Goal: Information Seeking & Learning: Check status

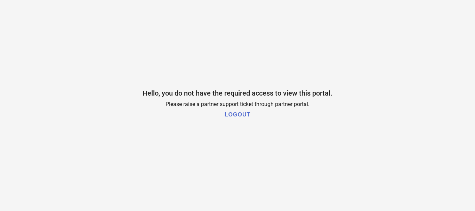
click at [241, 116] on h1 "LOGOUT" at bounding box center [238, 115] width 26 height 6
click at [243, 118] on button "LOGOUT" at bounding box center [238, 115] width 30 height 14
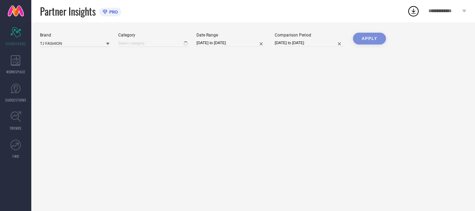
type input "All"
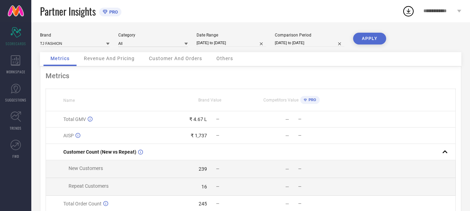
click at [112, 60] on span "Revenue And Pricing" at bounding box center [109, 59] width 51 height 6
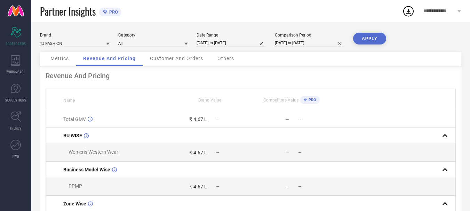
scroll to position [35, 0]
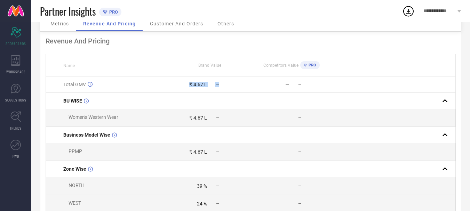
drag, startPoint x: 189, startPoint y: 85, endPoint x: 219, endPoint y: 85, distance: 29.9
click at [219, 85] on div "₹ 4.67 L —" at bounding box center [209, 85] width 81 height 6
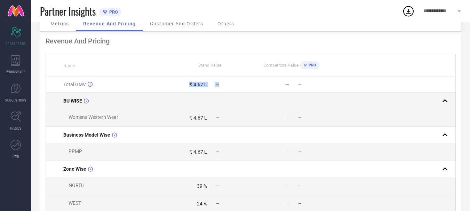
scroll to position [0, 0]
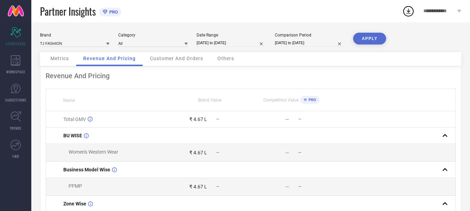
click at [117, 59] on span "Revenue And Pricing" at bounding box center [109, 59] width 53 height 6
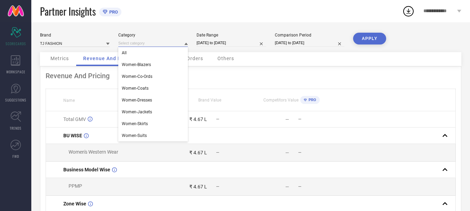
click at [146, 42] on input at bounding box center [153, 43] width 70 height 7
click at [137, 51] on div "All" at bounding box center [153, 53] width 70 height 12
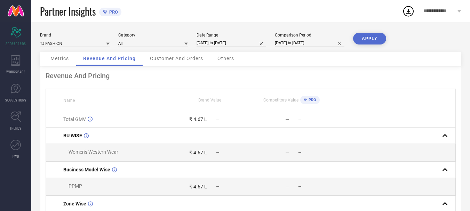
click at [235, 45] on input "[DATE] to [DATE]" at bounding box center [232, 42] width 70 height 7
select select "6"
select select "2025"
select select "7"
select select "2025"
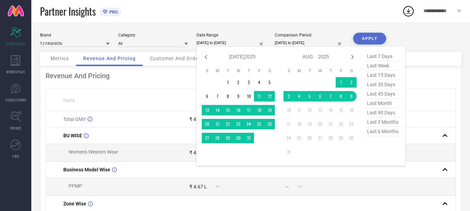
click at [373, 37] on button "APPLY" at bounding box center [369, 39] width 33 height 12
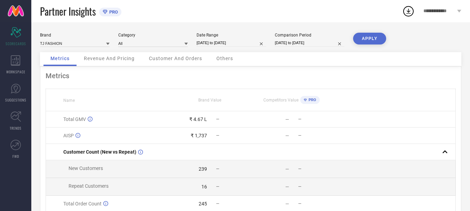
click at [109, 61] on span "Revenue And Pricing" at bounding box center [109, 59] width 51 height 6
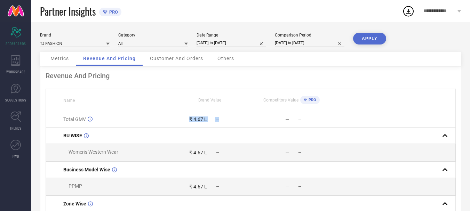
drag, startPoint x: 186, startPoint y: 116, endPoint x: 235, endPoint y: 120, distance: 48.9
click at [235, 120] on td "₹ 4.67 L —" at bounding box center [210, 119] width 82 height 16
click at [283, 119] on div "—" at bounding box center [270, 120] width 38 height 6
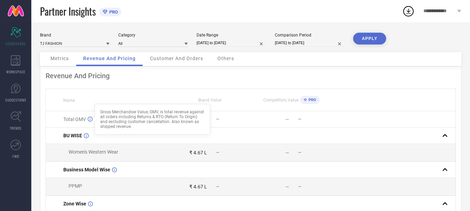
click at [90, 120] on icon at bounding box center [90, 119] width 5 height 5
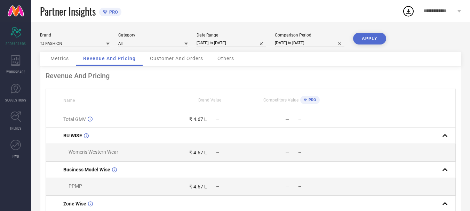
click at [90, 120] on icon at bounding box center [90, 119] width 5 height 5
click at [199, 120] on div "₹ 4.67 L" at bounding box center [198, 120] width 18 height 6
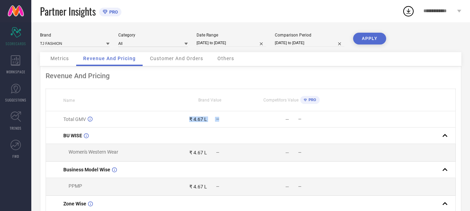
drag, startPoint x: 188, startPoint y: 118, endPoint x: 225, endPoint y: 122, distance: 37.4
click at [225, 122] on div "₹ 4.67 L —" at bounding box center [209, 120] width 81 height 6
click at [281, 124] on td "— —" at bounding box center [292, 119] width 82 height 16
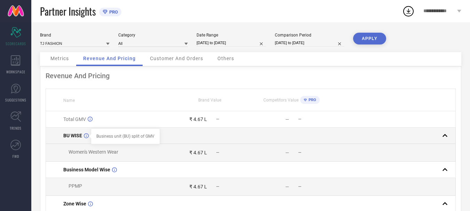
click at [86, 137] on icon at bounding box center [86, 135] width 5 height 5
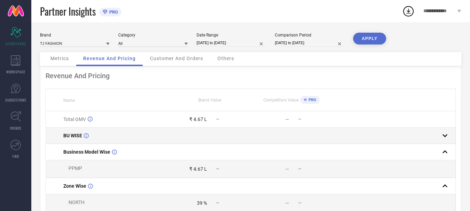
click at [86, 137] on icon at bounding box center [86, 135] width 5 height 5
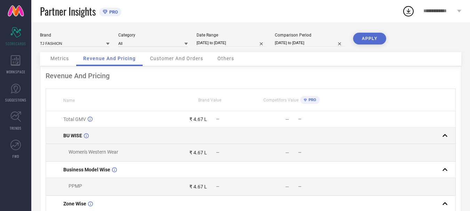
click at [86, 137] on icon at bounding box center [86, 135] width 5 height 5
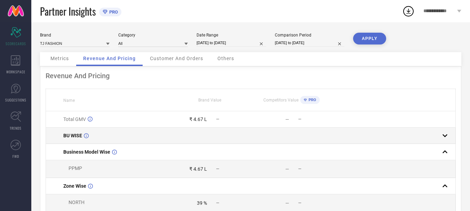
click at [86, 137] on icon at bounding box center [86, 135] width 5 height 5
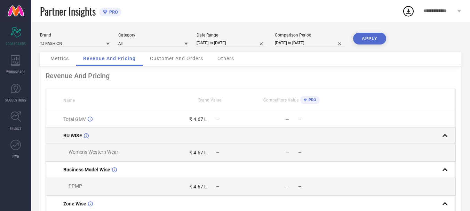
click at [86, 137] on icon at bounding box center [86, 135] width 5 height 5
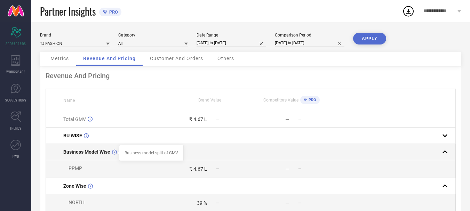
click at [114, 153] on icon at bounding box center [114, 152] width 5 height 5
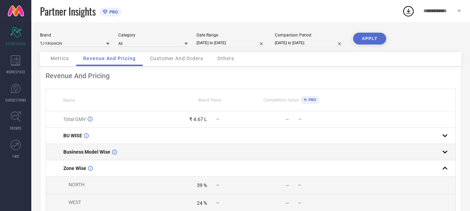
click at [114, 153] on icon at bounding box center [114, 152] width 5 height 5
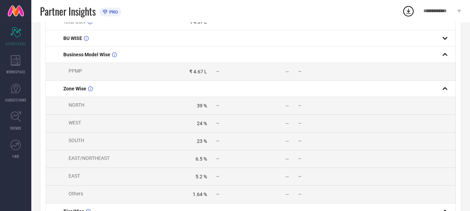
scroll to position [104, 0]
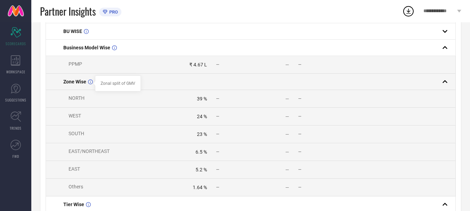
click at [90, 85] on icon at bounding box center [90, 81] width 5 height 5
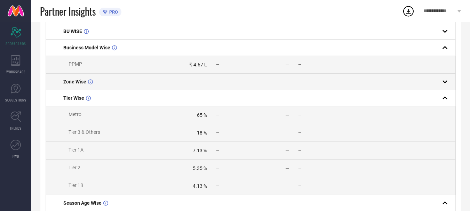
click at [90, 85] on icon at bounding box center [90, 81] width 5 height 5
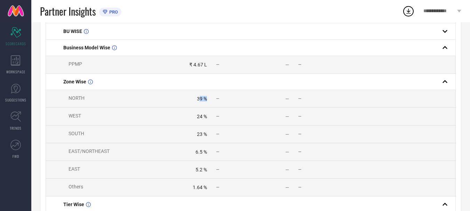
drag, startPoint x: 200, startPoint y: 100, endPoint x: 208, endPoint y: 102, distance: 8.7
click at [210, 100] on div "39 % —" at bounding box center [209, 99] width 81 height 6
drag, startPoint x: 190, startPoint y: 119, endPoint x: 209, endPoint y: 121, distance: 19.9
click at [209, 119] on div "24 % —" at bounding box center [209, 117] width 81 height 6
drag, startPoint x: 193, startPoint y: 136, endPoint x: 202, endPoint y: 156, distance: 21.7
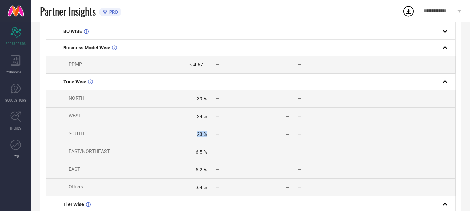
click at [208, 143] on td "23 % —" at bounding box center [210, 135] width 82 height 18
drag, startPoint x: 194, startPoint y: 157, endPoint x: 216, endPoint y: 160, distance: 22.5
click at [217, 160] on td "6.5 % —" at bounding box center [210, 152] width 82 height 18
drag, startPoint x: 206, startPoint y: 176, endPoint x: 214, endPoint y: 178, distance: 8.2
click at [214, 178] on td "5.2 % —" at bounding box center [210, 170] width 82 height 18
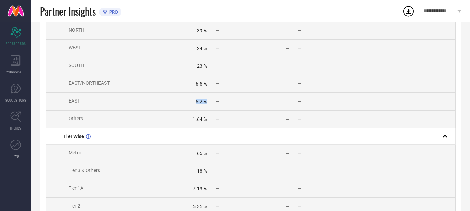
scroll to position [174, 0]
drag, startPoint x: 184, startPoint y: 121, endPoint x: 217, endPoint y: 124, distance: 32.5
click at [217, 121] on div "1.64 % —" at bounding box center [209, 118] width 81 height 6
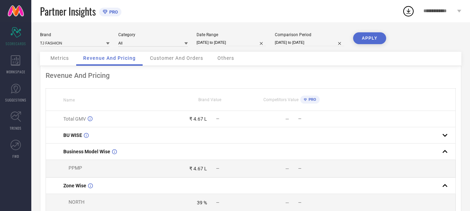
scroll to position [0, 0]
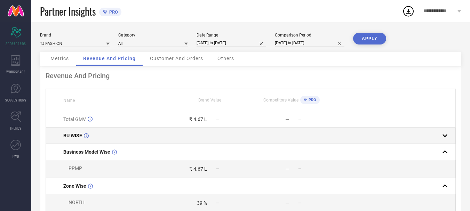
click at [439, 135] on div at bounding box center [391, 136] width 117 height 10
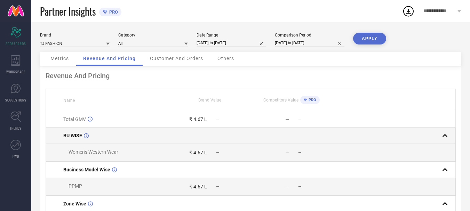
click at [439, 135] on div at bounding box center [391, 136] width 117 height 10
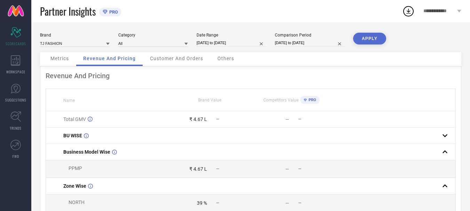
click at [177, 64] on div "Customer And Orders" at bounding box center [176, 59] width 67 height 14
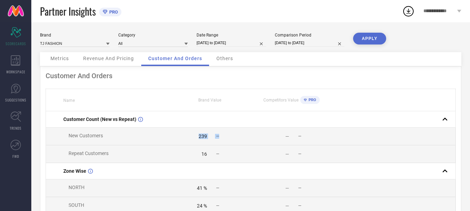
drag, startPoint x: 190, startPoint y: 138, endPoint x: 233, endPoint y: 139, distance: 43.8
click at [233, 139] on div "239 —" at bounding box center [209, 137] width 81 height 6
click at [236, 46] on input "[DATE] to [DATE]" at bounding box center [232, 42] width 70 height 7
select select "6"
select select "2025"
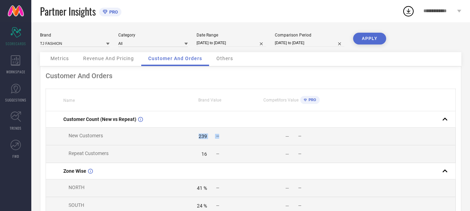
select select "7"
select select "2025"
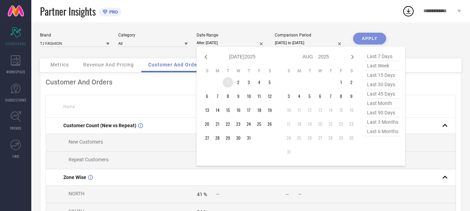
click at [229, 84] on td "1" at bounding box center [228, 82] width 10 height 10
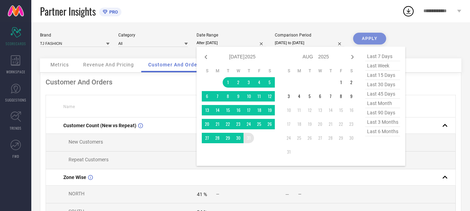
type input "[DATE] to [DATE]"
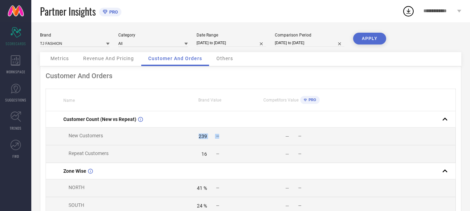
click at [374, 37] on button "APPLY" at bounding box center [369, 39] width 33 height 12
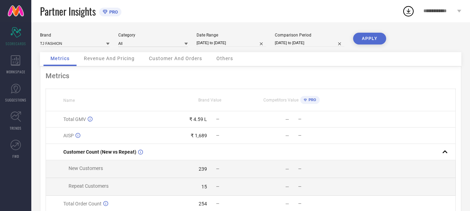
click at [110, 60] on span "Revenue And Pricing" at bounding box center [109, 59] width 51 height 6
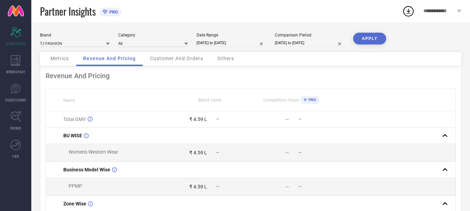
click at [173, 59] on span "Customer And Orders" at bounding box center [176, 59] width 53 height 6
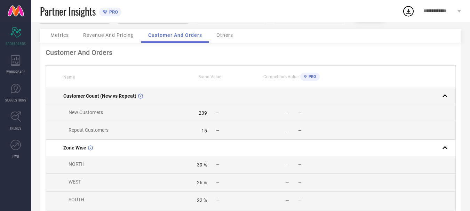
scroll to position [35, 0]
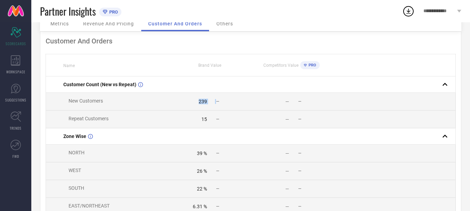
drag, startPoint x: 195, startPoint y: 104, endPoint x: 216, endPoint y: 104, distance: 20.9
click at [216, 104] on div "239 —" at bounding box center [209, 102] width 81 height 6
drag, startPoint x: 201, startPoint y: 118, endPoint x: 224, endPoint y: 120, distance: 23.8
click at [224, 120] on div "15 —" at bounding box center [209, 120] width 81 height 6
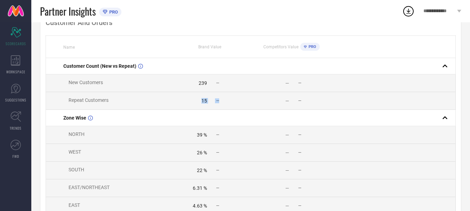
scroll to position [70, 0]
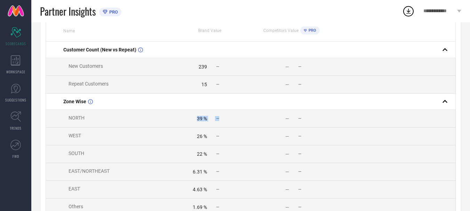
drag, startPoint x: 197, startPoint y: 115, endPoint x: 219, endPoint y: 119, distance: 22.3
click at [219, 119] on td "39 % —" at bounding box center [210, 119] width 82 height 18
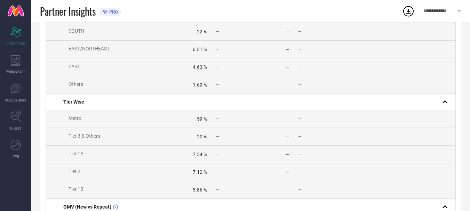
scroll to position [209, 0]
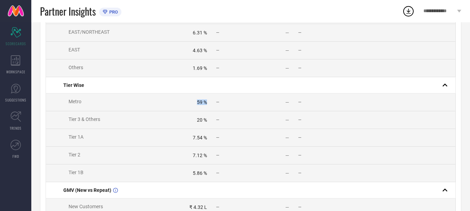
drag, startPoint x: 197, startPoint y: 109, endPoint x: 215, endPoint y: 110, distance: 18.8
click at [215, 110] on td "59 % —" at bounding box center [210, 103] width 82 height 18
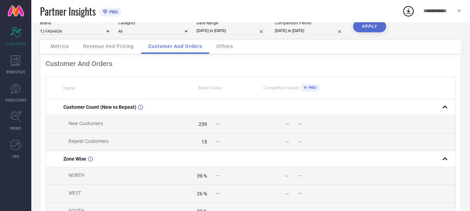
scroll to position [0, 0]
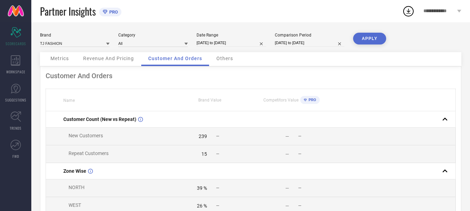
click at [224, 62] on div "Others" at bounding box center [224, 59] width 31 height 14
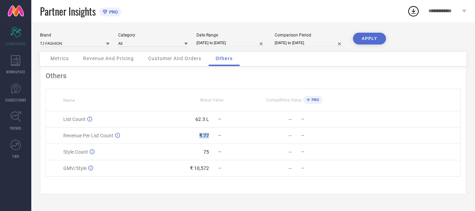
drag, startPoint x: 199, startPoint y: 137, endPoint x: 215, endPoint y: 140, distance: 15.6
click at [215, 140] on td "₹ 77 —" at bounding box center [211, 136] width 83 height 16
click at [191, 123] on td "62.3 L —" at bounding box center [211, 119] width 83 height 16
click at [189, 62] on div "Customer And Orders" at bounding box center [174, 59] width 67 height 14
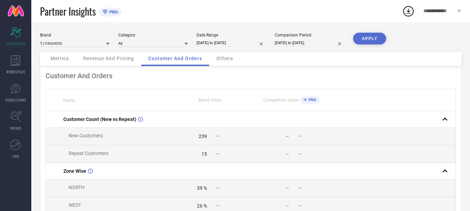
click at [109, 56] on span "Revenue And Pricing" at bounding box center [108, 59] width 51 height 6
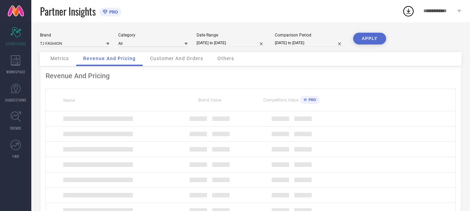
click at [154, 37] on div "Category" at bounding box center [153, 35] width 70 height 5
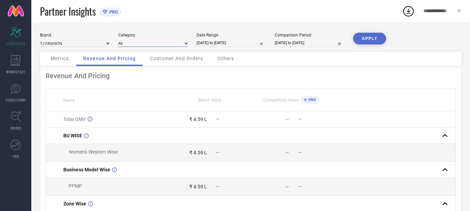
click at [153, 43] on input at bounding box center [153, 43] width 70 height 7
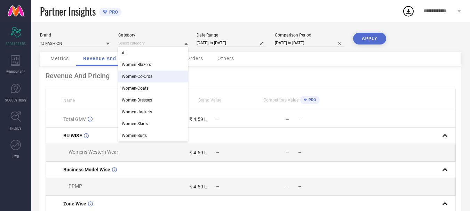
click at [254, 64] on div "Metrics Revenue And Pricing Customer And Orders Others" at bounding box center [250, 59] width 421 height 14
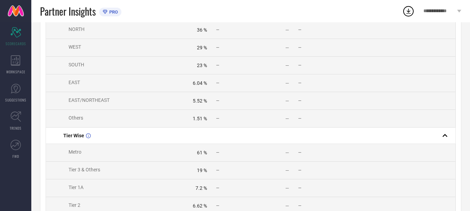
scroll to position [209, 0]
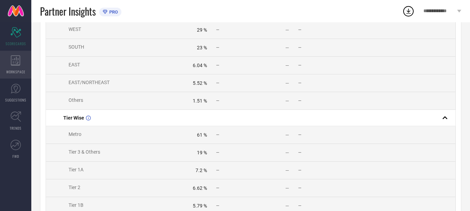
click at [16, 60] on icon at bounding box center [16, 60] width 10 height 10
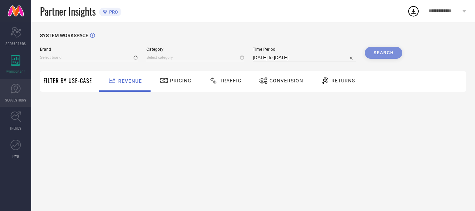
type input "TJ FASHION"
type input "All"
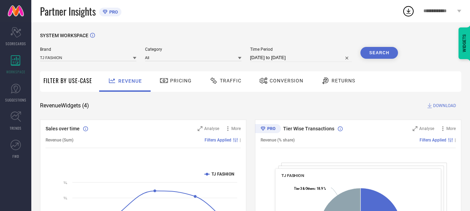
select select "6"
select select "2025"
select select "7"
select select "2025"
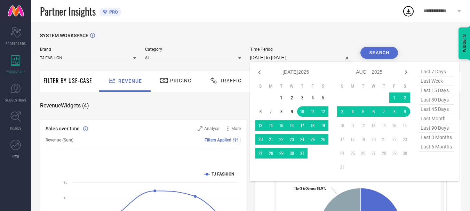
click at [273, 58] on input "[DATE] to [DATE]" at bounding box center [301, 58] width 102 height 8
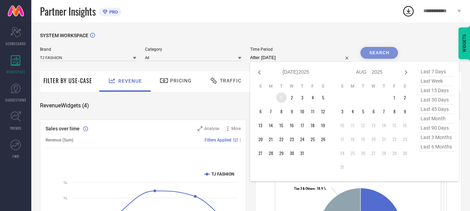
click at [282, 98] on td "1" at bounding box center [281, 98] width 10 height 10
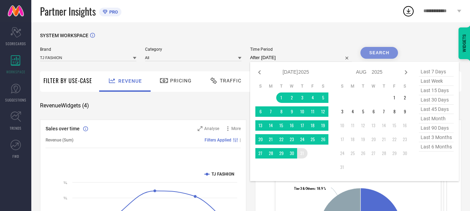
type input "[DATE] to [DATE]"
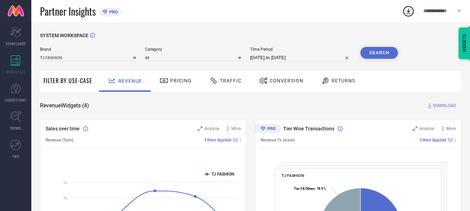
click at [379, 55] on button "Search" at bounding box center [379, 53] width 38 height 12
click at [179, 82] on span "Pricing" at bounding box center [181, 81] width 22 height 6
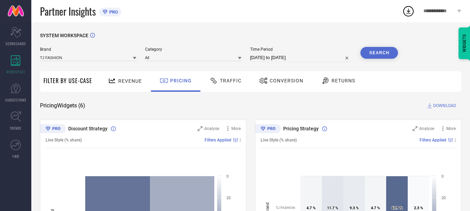
click at [232, 84] on span "Traffic" at bounding box center [231, 81] width 22 height 6
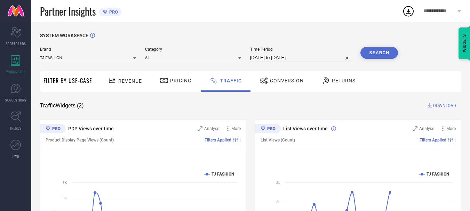
click at [279, 80] on span "Conversion" at bounding box center [287, 81] width 34 height 6
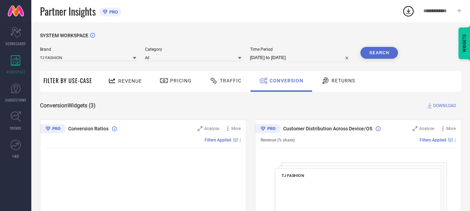
click at [335, 81] on span "Returns" at bounding box center [344, 81] width 24 height 6
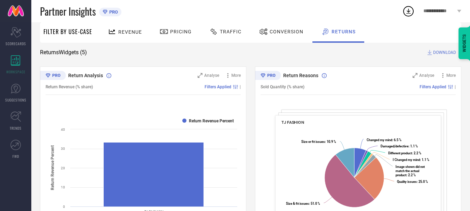
scroll to position [41, 0]
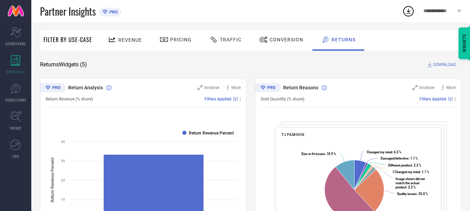
click at [90, 89] on span "Return Analysis" at bounding box center [85, 88] width 35 height 6
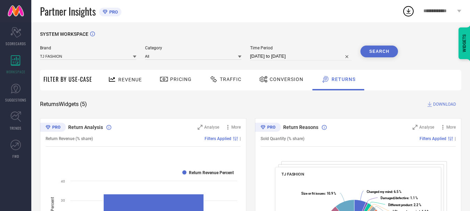
scroll to position [0, 0]
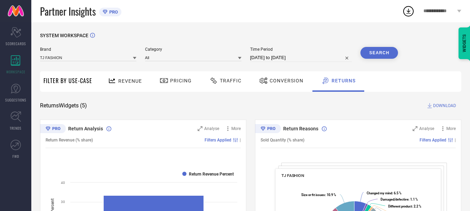
click at [173, 82] on span "Pricing" at bounding box center [181, 81] width 22 height 6
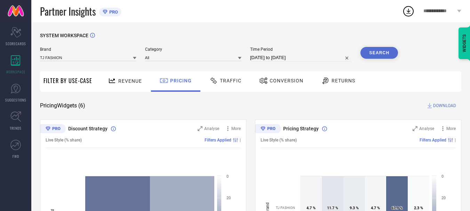
click at [127, 86] on div "Revenue" at bounding box center [125, 81] width 38 height 12
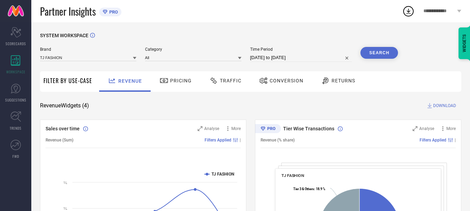
click at [85, 82] on span "Filter By Use-Case" at bounding box center [67, 81] width 49 height 8
click at [344, 77] on div "Returns" at bounding box center [338, 81] width 38 height 12
